Goal: Task Accomplishment & Management: Manage account settings

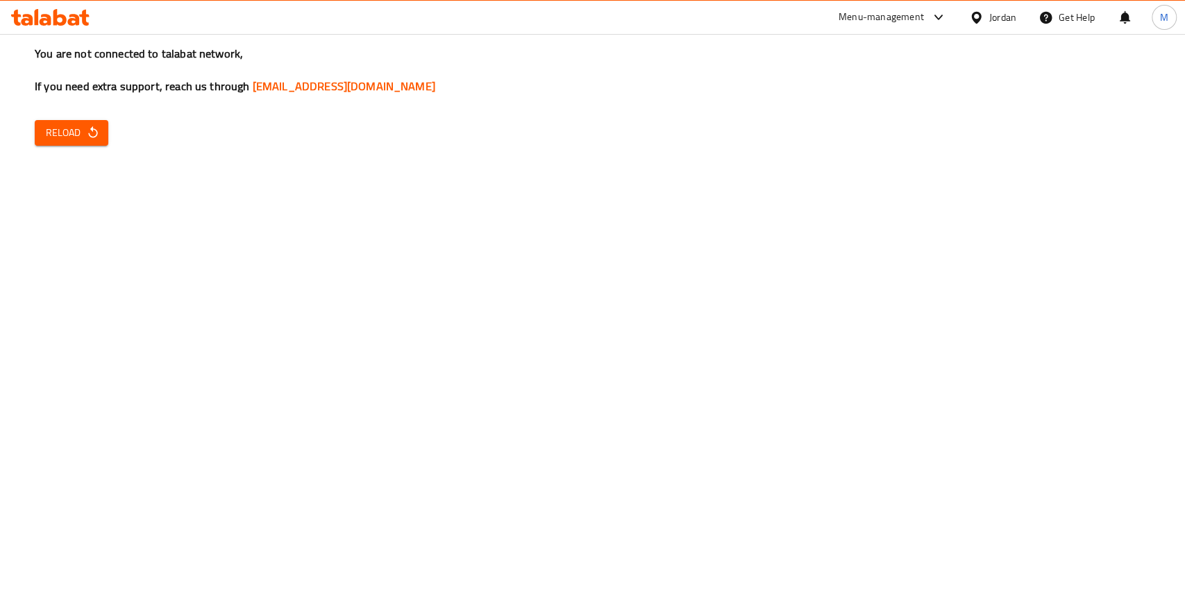
click at [22, 128] on div "You are not connected to talabat network, If you need extra support, reach us t…" at bounding box center [592, 305] width 1185 height 610
click at [67, 131] on span "Reload" at bounding box center [71, 132] width 51 height 17
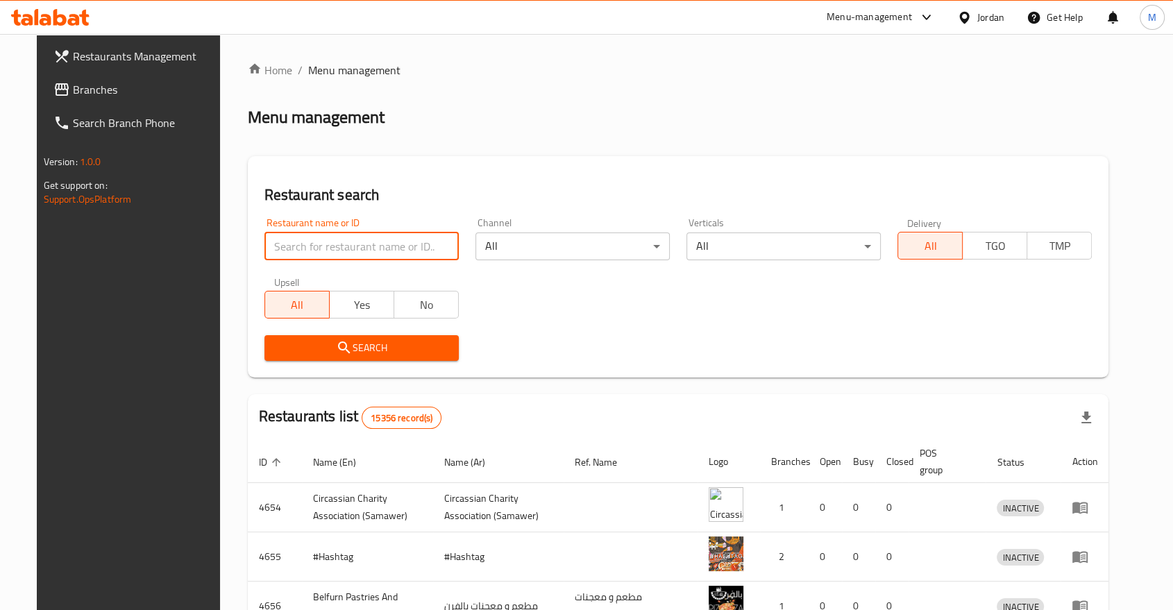
click at [368, 246] on input "search" at bounding box center [362, 247] width 194 height 28
type input "tales"
click button "Search" at bounding box center [362, 348] width 194 height 26
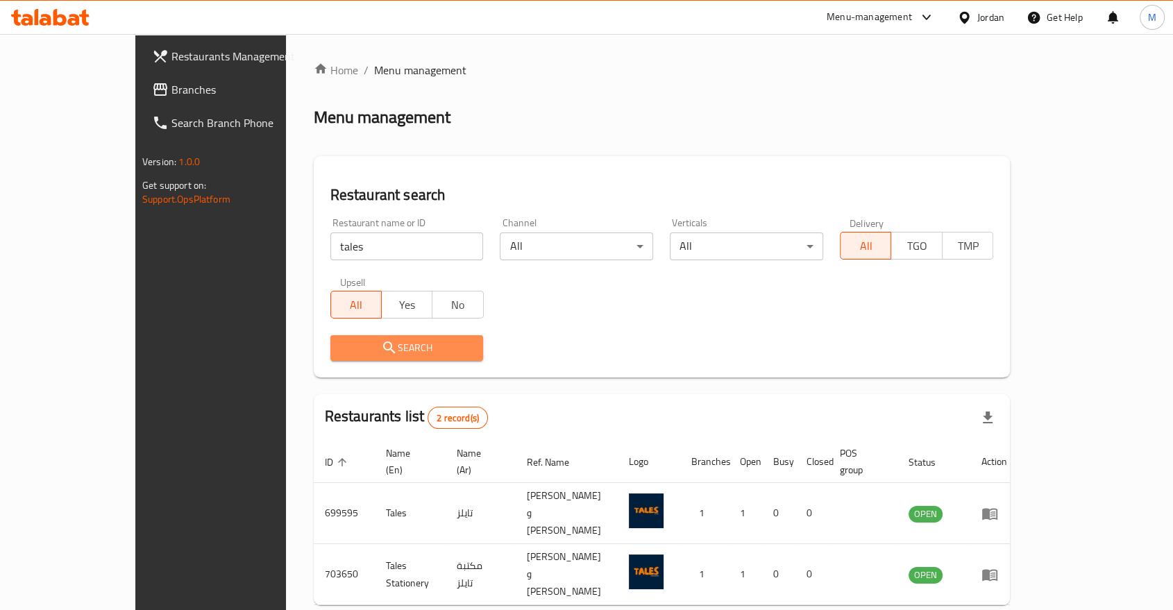
click at [351, 342] on span "Search" at bounding box center [407, 347] width 131 height 17
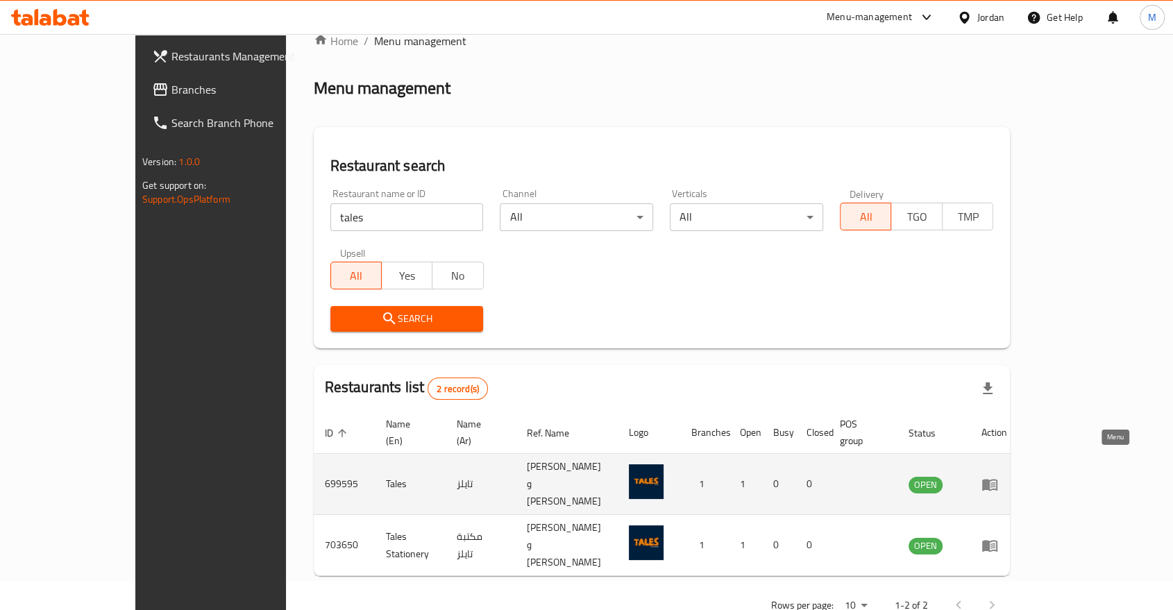
click at [998, 479] on icon "enhanced table" at bounding box center [989, 485] width 15 height 12
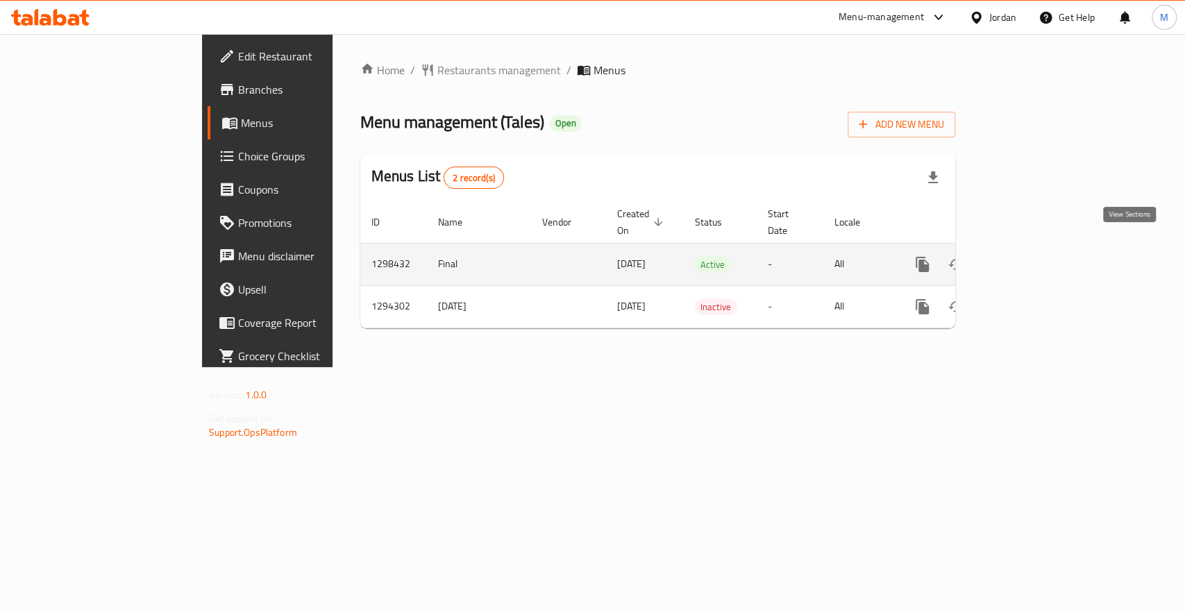
click at [1031, 256] on icon "enhanced table" at bounding box center [1022, 264] width 17 height 17
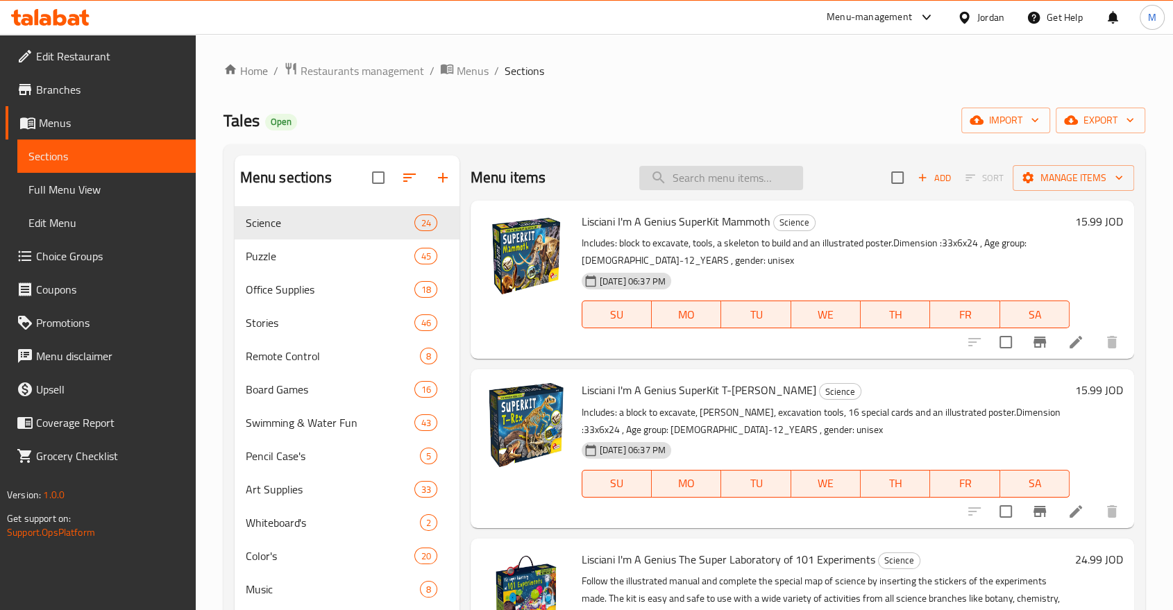
click at [682, 181] on input "search" at bounding box center [721, 178] width 164 height 24
paste input "3143501934"
type input "3143501934"
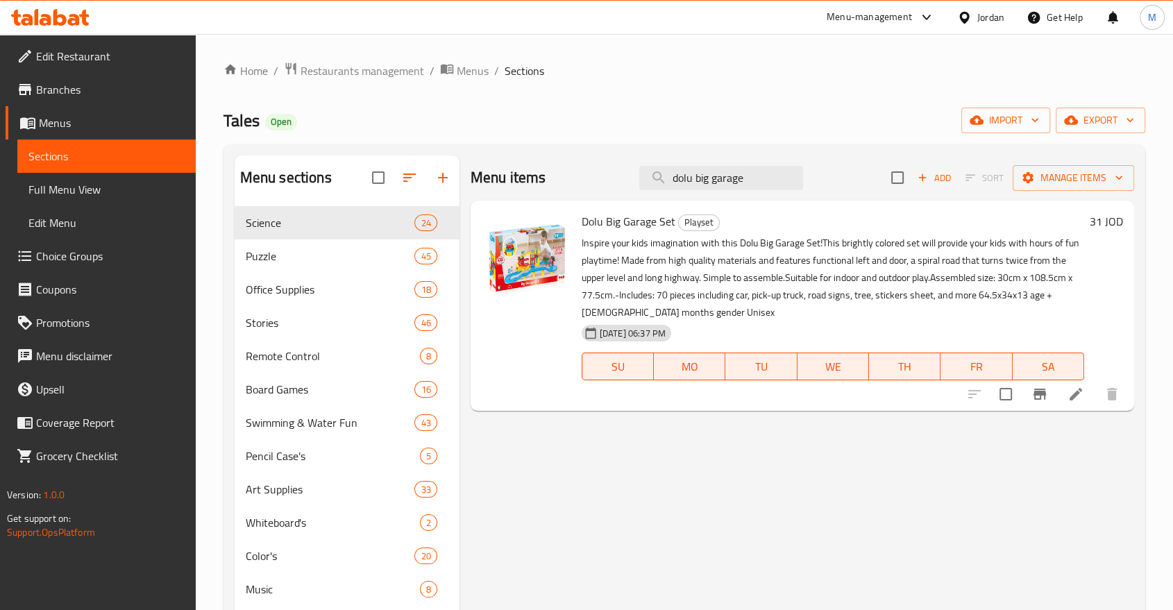
type input "dolu big garage"
drag, startPoint x: 757, startPoint y: 175, endPoint x: 635, endPoint y: 173, distance: 121.5
click at [635, 173] on div "Menu items dolu big garage Add Sort Manage items" at bounding box center [803, 178] width 664 height 45
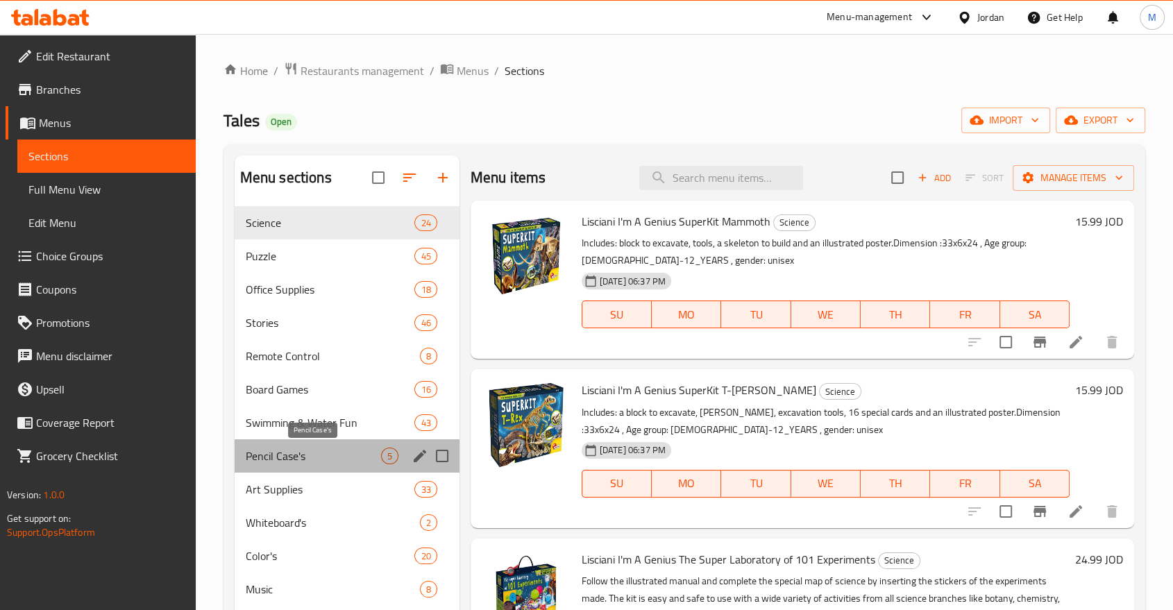
click at [309, 455] on span "Pencil Case's" at bounding box center [313, 456] width 135 height 17
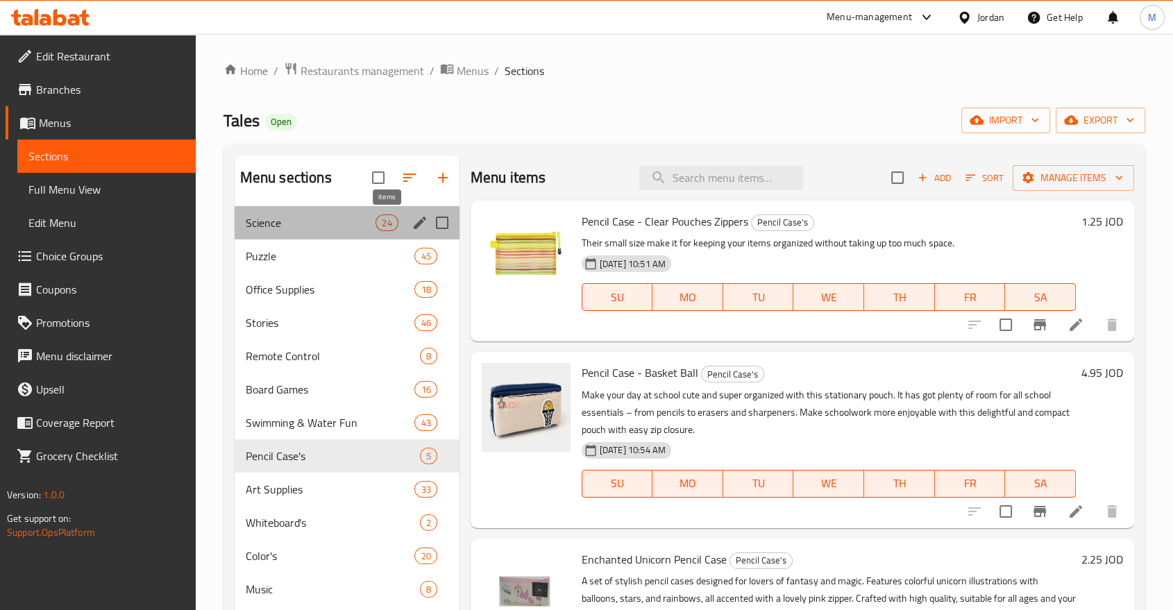
click at [383, 215] on div "24" at bounding box center [387, 223] width 22 height 17
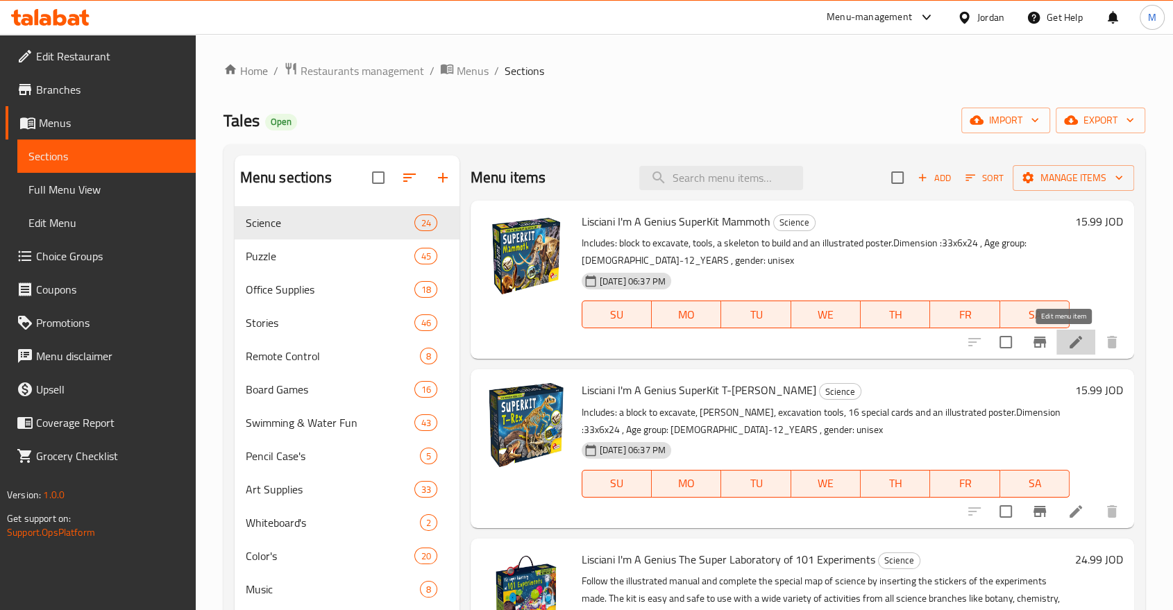
click at [1069, 344] on icon at bounding box center [1076, 342] width 17 height 17
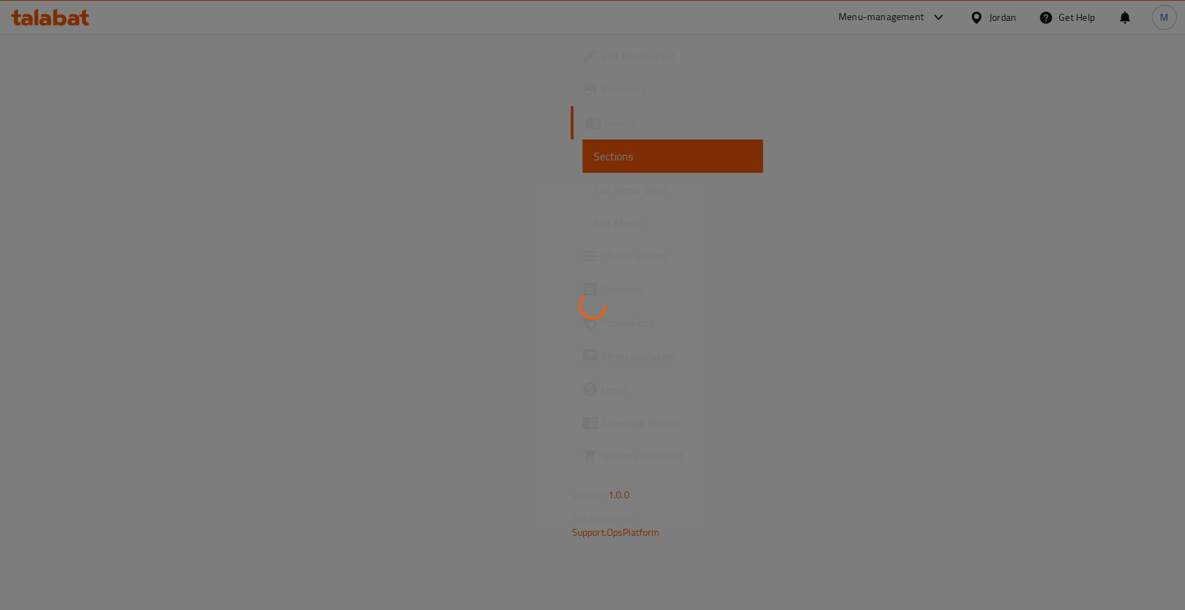
click at [588, 430] on div at bounding box center [592, 305] width 1185 height 610
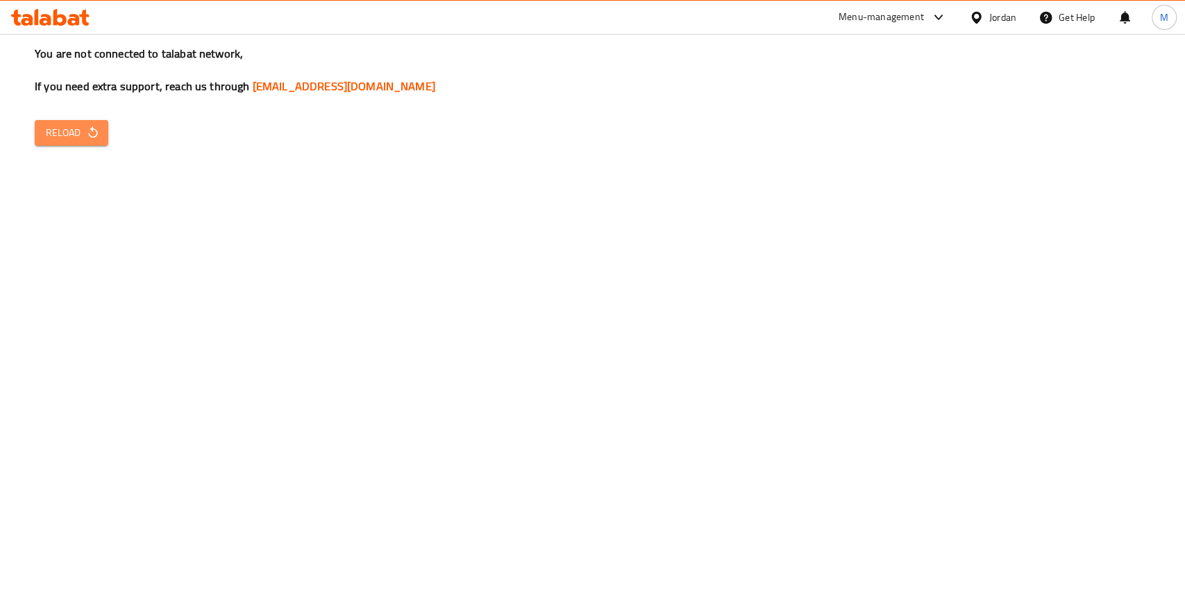
click at [78, 135] on span "Reload" at bounding box center [71, 132] width 51 height 17
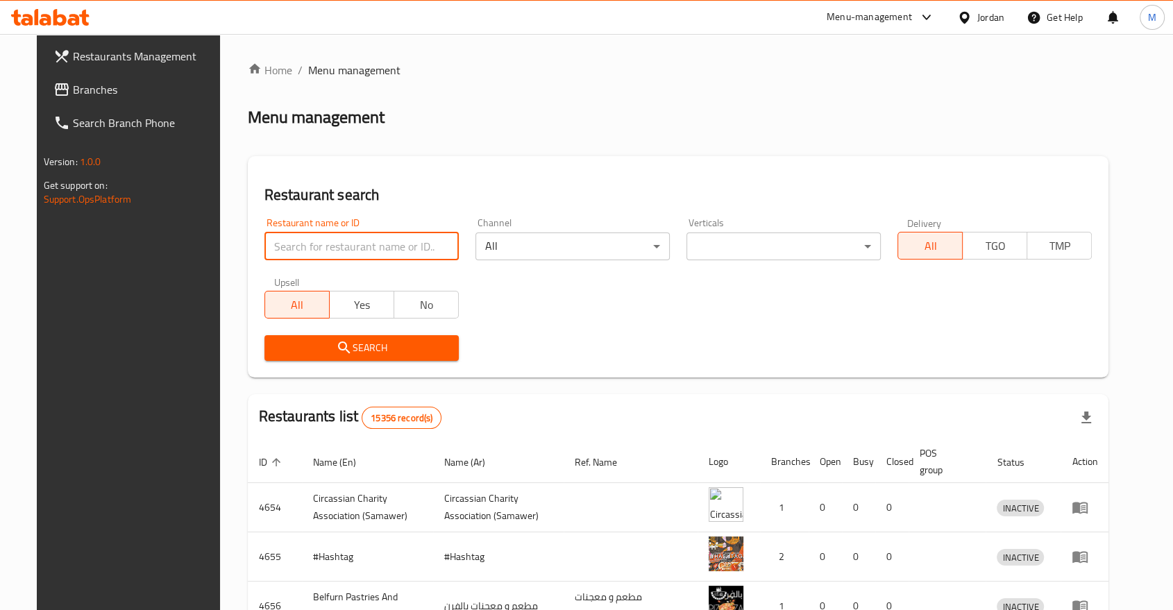
click at [344, 247] on input "search" at bounding box center [362, 247] width 194 height 28
type input "tales"
click button "Search" at bounding box center [362, 348] width 194 height 26
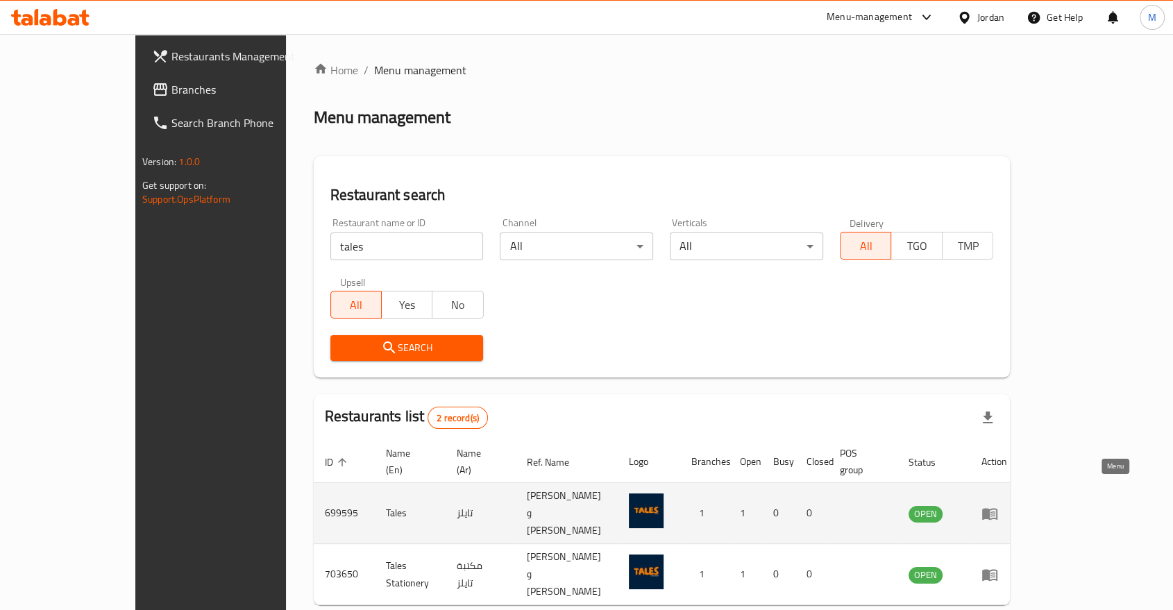
click at [998, 508] on icon "enhanced table" at bounding box center [989, 514] width 15 height 12
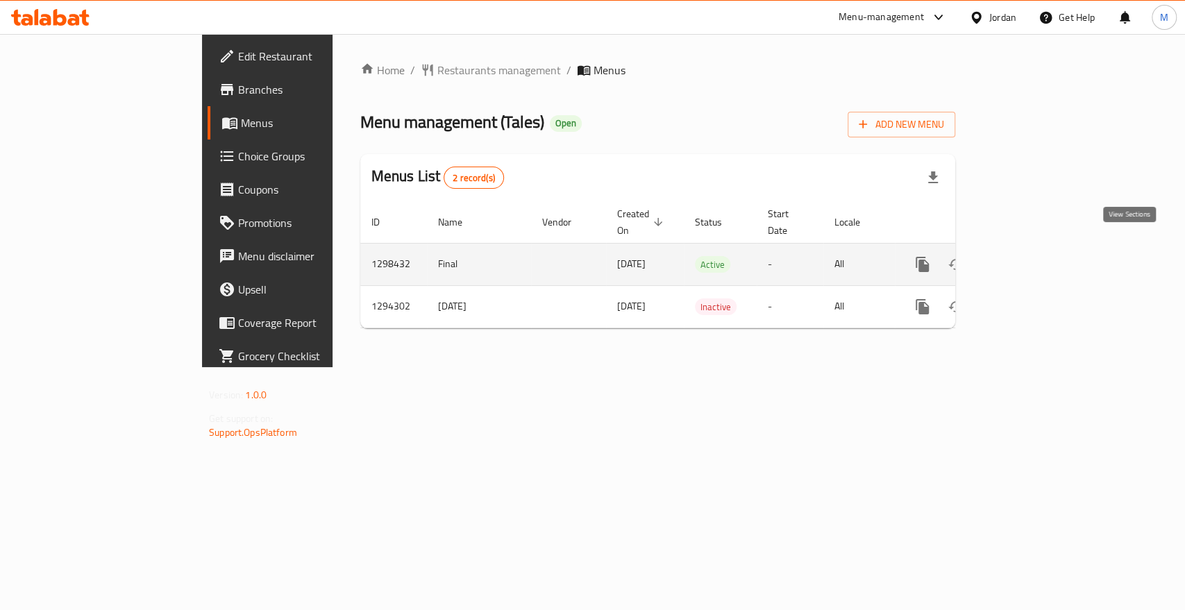
click at [1031, 256] on icon "enhanced table" at bounding box center [1022, 264] width 17 height 17
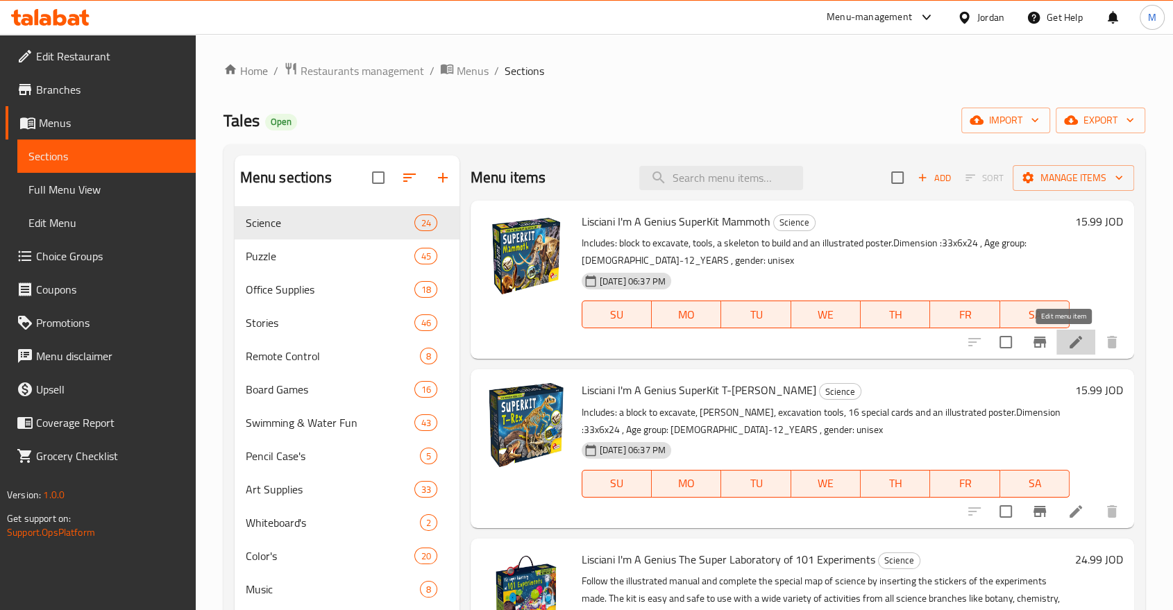
click at [1070, 343] on icon at bounding box center [1076, 342] width 12 height 12
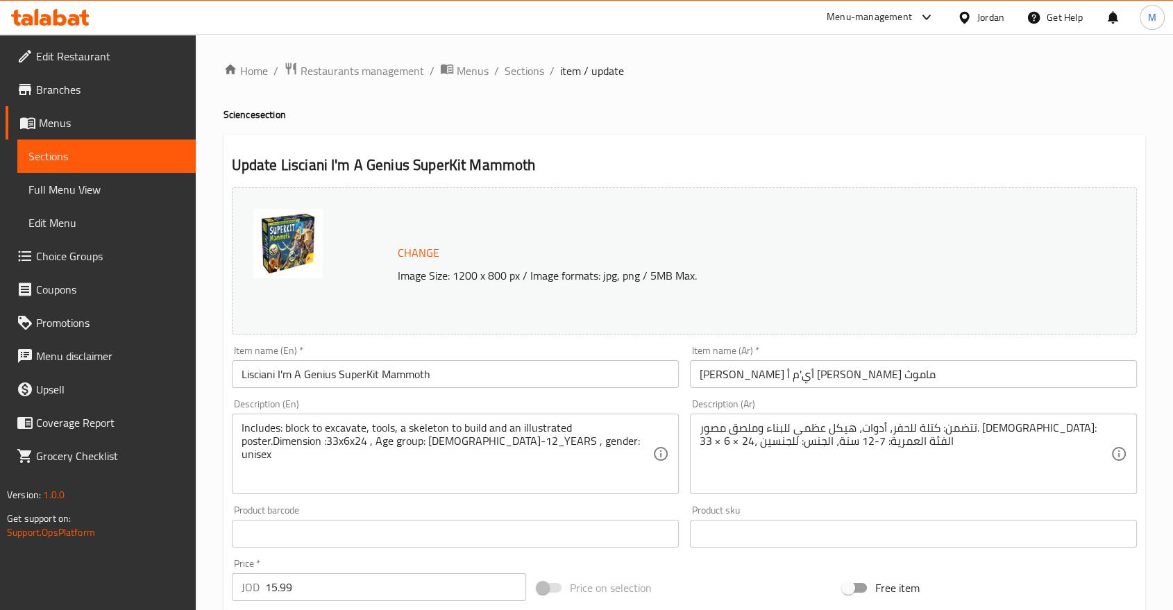
click at [405, 276] on p "Image Size: 1200 x 800 px / Image formats: jpg, png / 5MB Max." at bounding box center [715, 275] width 647 height 17
click at [566, 282] on p "Image Size: 1200 x 800 px / Image formats: jpg, png / 5MB Max." at bounding box center [715, 275] width 647 height 17
click at [516, 74] on span "Sections" at bounding box center [525, 70] width 40 height 17
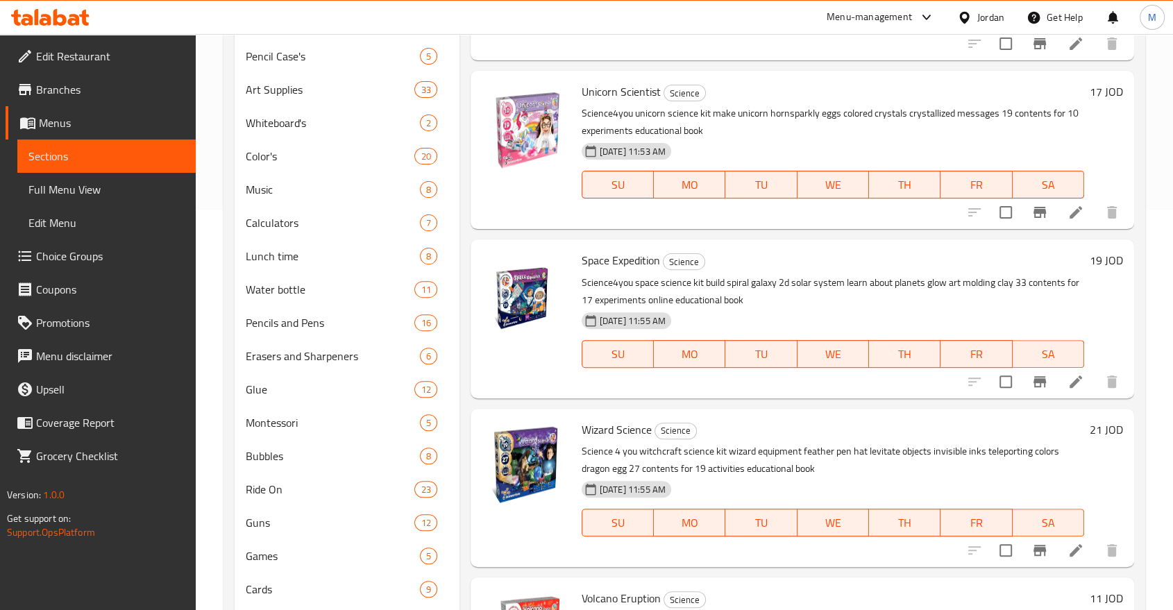
scroll to position [400, 0]
click at [349, 323] on span "Pencils and Pens" at bounding box center [311, 323] width 131 height 17
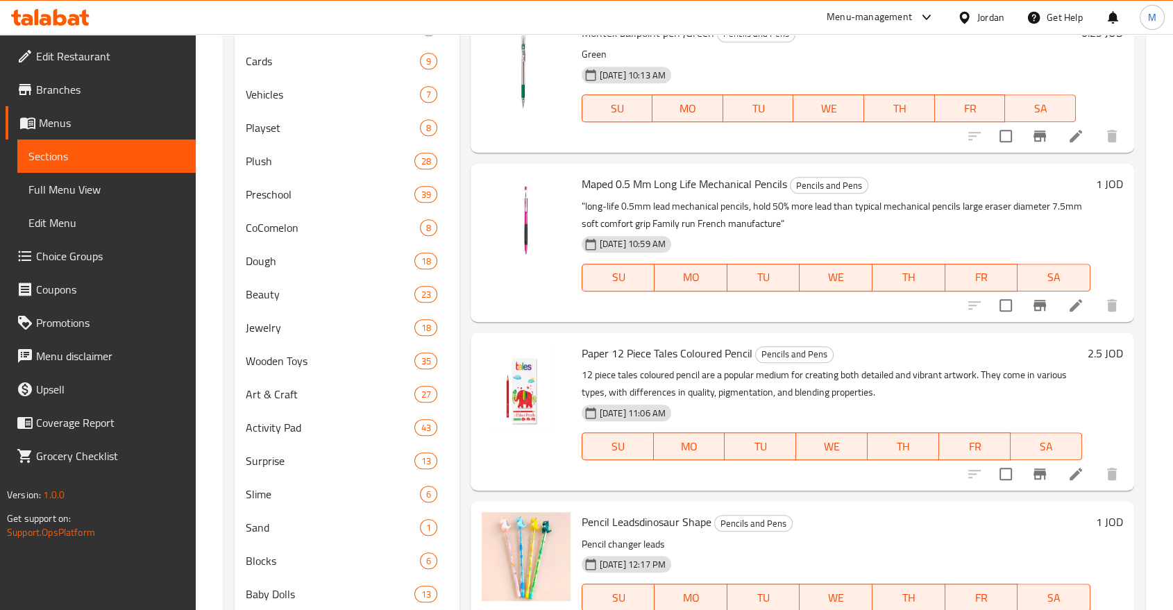
scroll to position [473, 0]
